Goal: Understand process/instructions: Learn about a topic

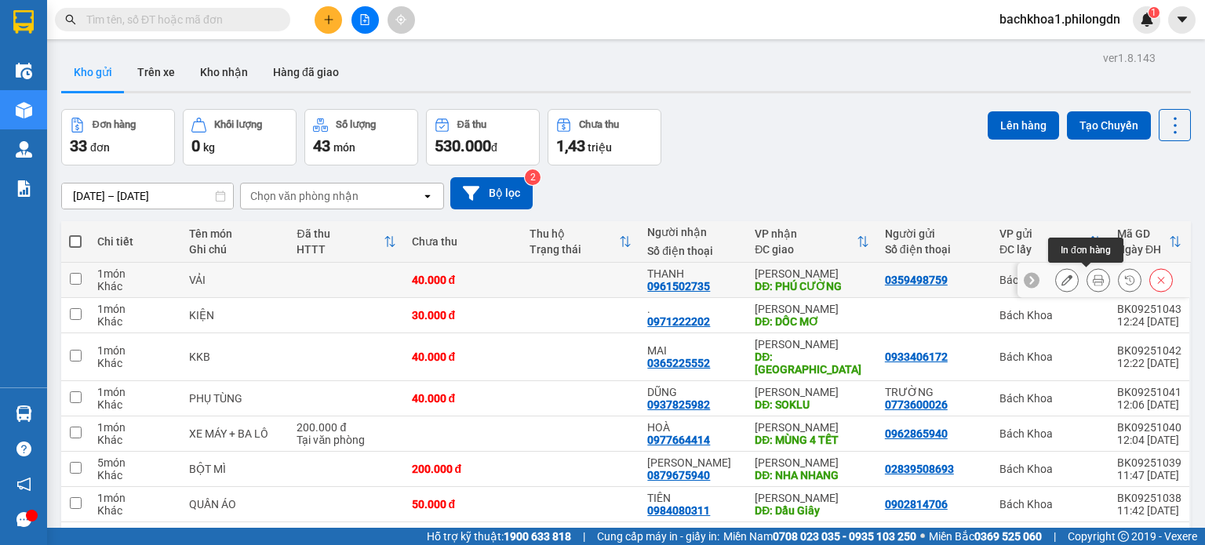
click at [1093, 278] on icon at bounding box center [1098, 280] width 11 height 11
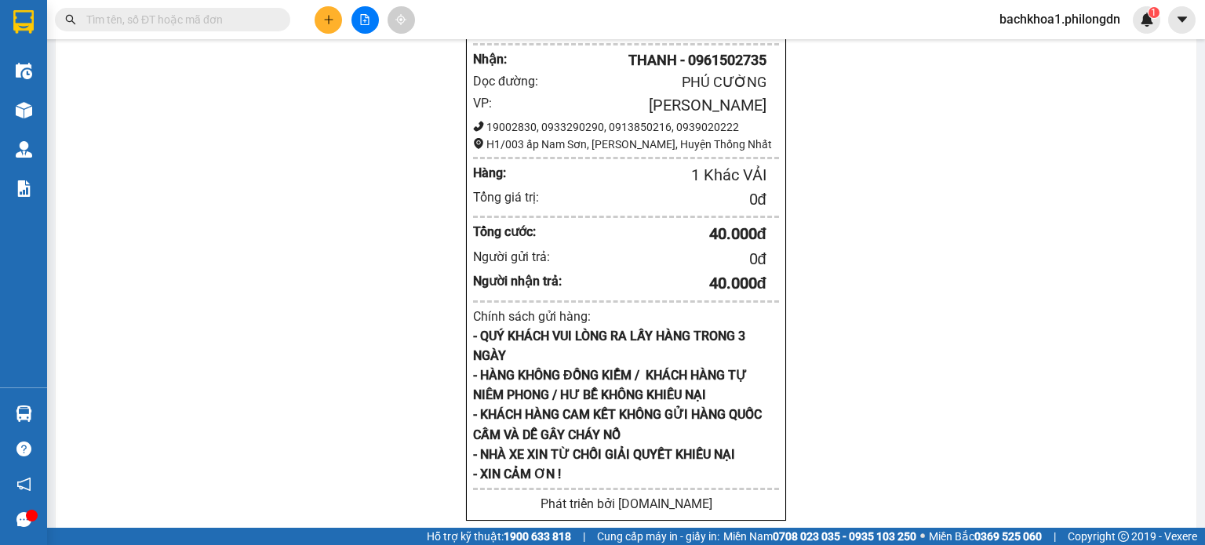
scroll to position [2040, 0]
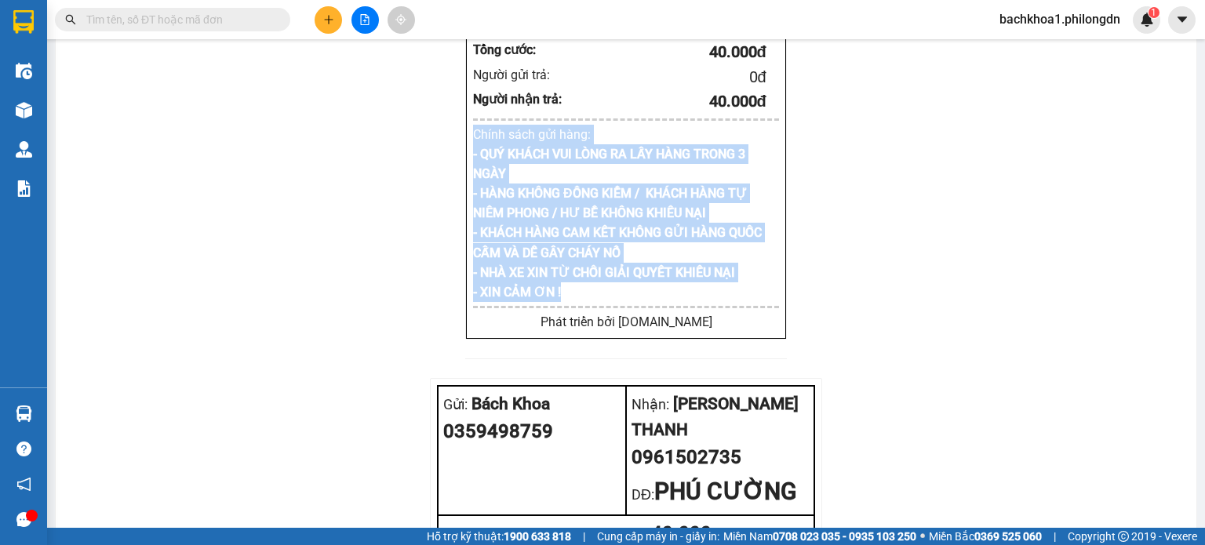
drag, startPoint x: 468, startPoint y: 180, endPoint x: 562, endPoint y: 333, distance: 178.6
click at [562, 302] on div "Chính sách gửi hàng: - QUÝ KHÁCH VUI LÒNG RA LẤY HÀNG TRONG 3 NGÀY - HÀNG KHÔNG…" at bounding box center [626, 213] width 306 height 177
copy div "Chính sách gửi hàng: - QUÝ KHÁCH VUI LÒNG RA LẤY HÀNG TRONG 3 NGÀY - HÀNG KHÔNG…"
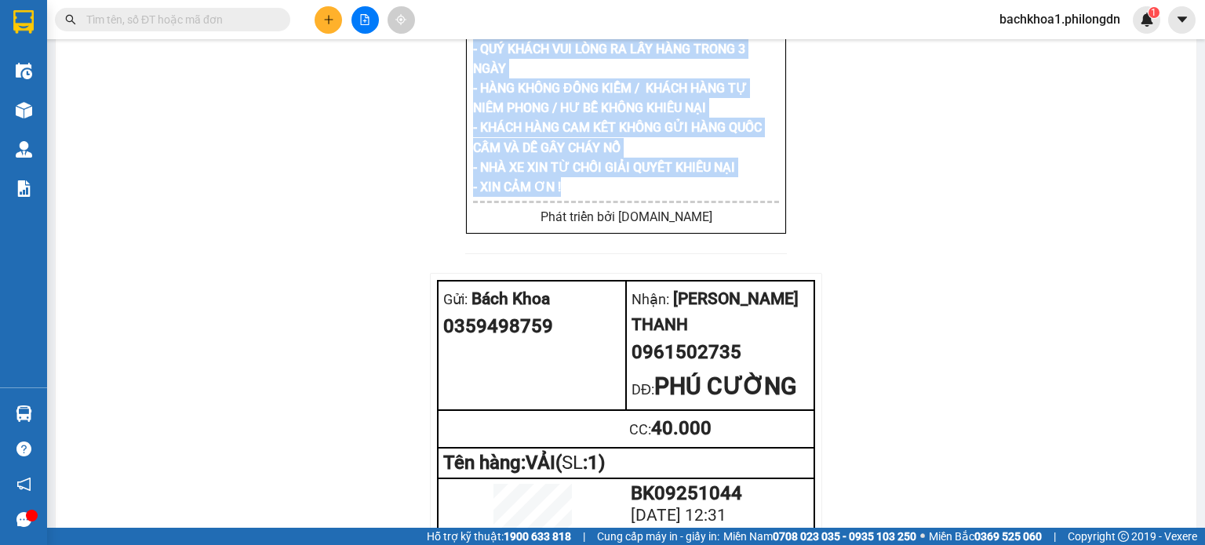
scroll to position [2321, 0]
